Goal: Find specific page/section: Find specific page/section

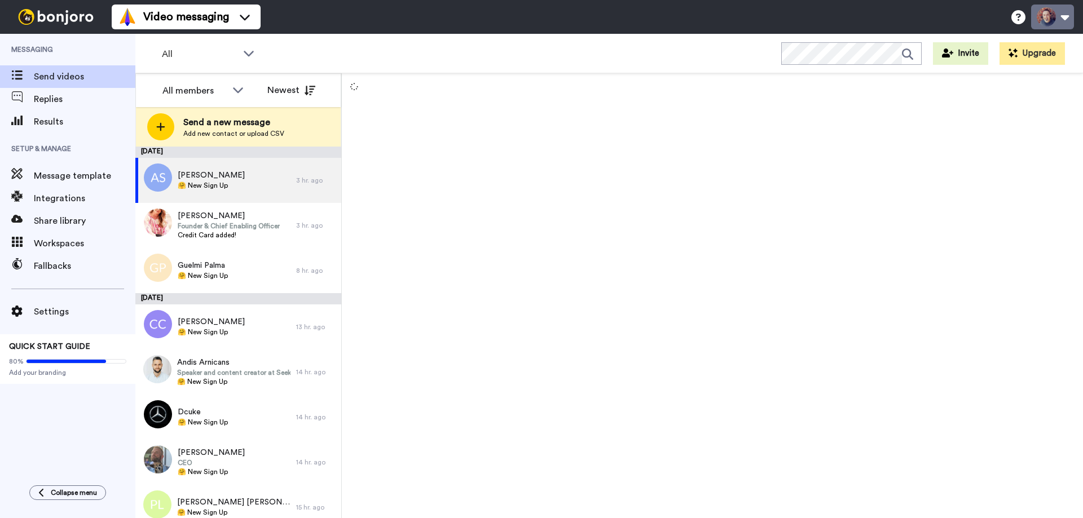
click at [1046, 15] on button at bounding box center [1052, 17] width 43 height 25
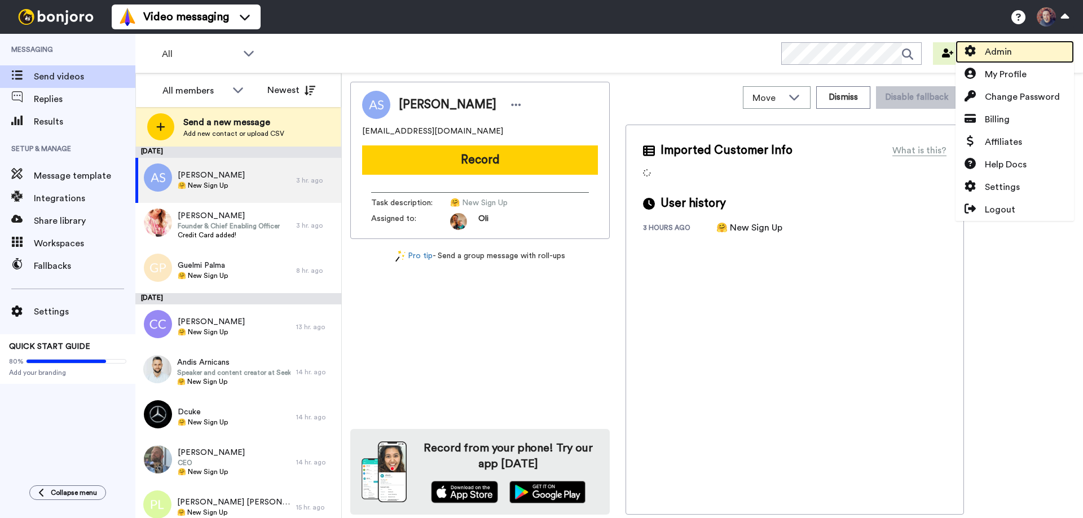
click at [1002, 52] on span "Admin" at bounding box center [998, 52] width 27 height 14
